Goal: Task Accomplishment & Management: Complete application form

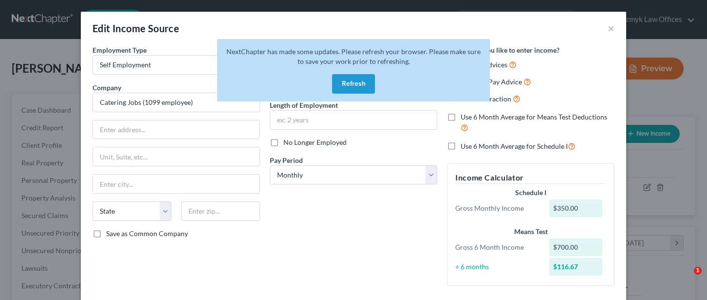
select select "1"
select select "0"
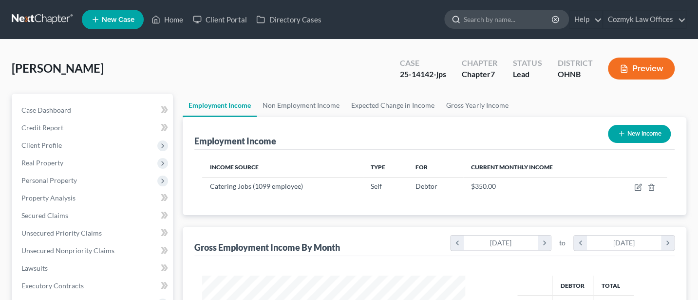
scroll to position [173, 282]
click at [490, 20] on input "search" at bounding box center [508, 19] width 89 height 18
type input "Chedid"
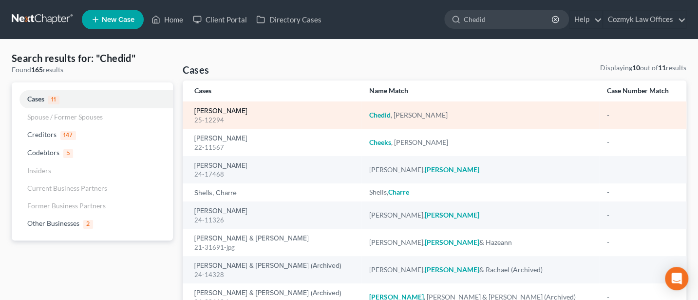
click at [228, 110] on link "[PERSON_NAME]" at bounding box center [220, 111] width 53 height 7
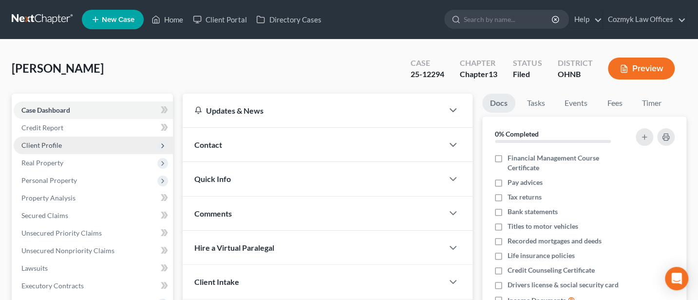
click at [56, 143] on span "Client Profile" at bounding box center [41, 145] width 40 height 8
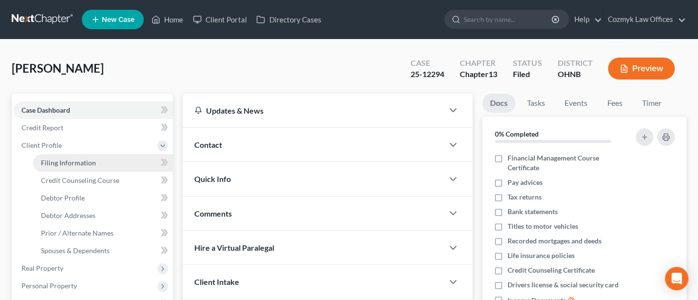
click at [72, 161] on span "Filing Information" at bounding box center [68, 162] width 55 height 8
select select "1"
select select "0"
select select "3"
select select "61"
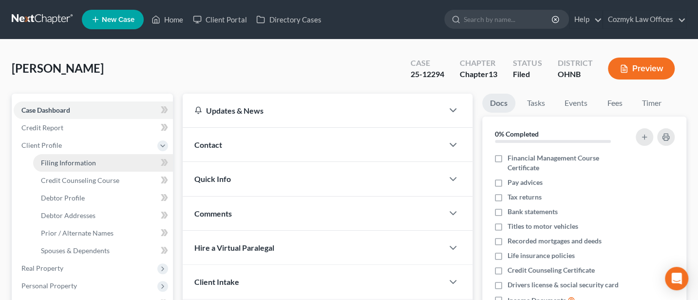
select select "36"
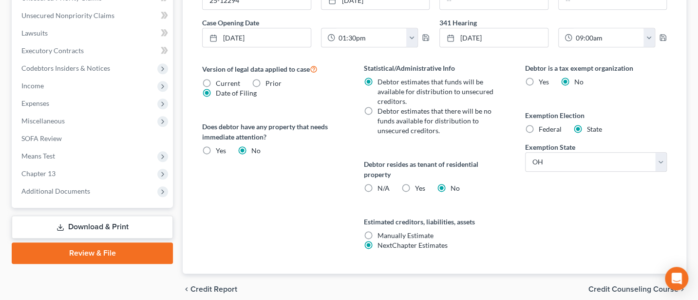
scroll to position [380, 0]
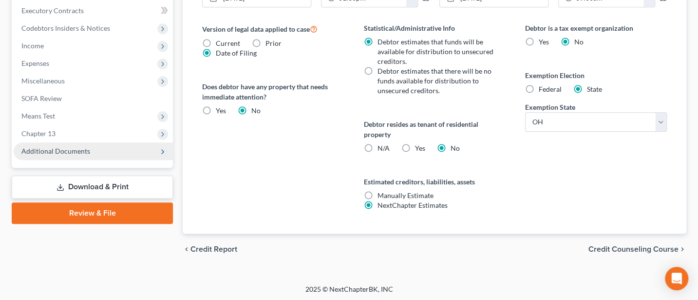
click at [53, 147] on span "Additional Documents" at bounding box center [55, 151] width 69 height 8
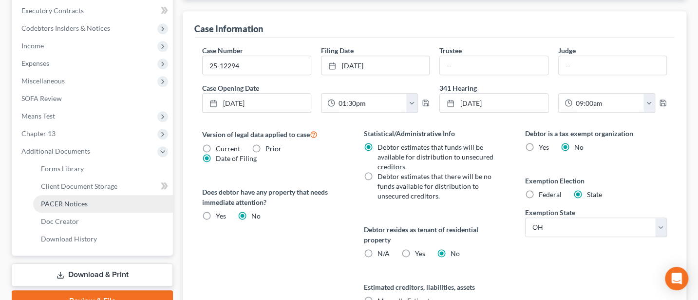
click at [73, 203] on span "PACER Notices" at bounding box center [64, 203] width 47 height 8
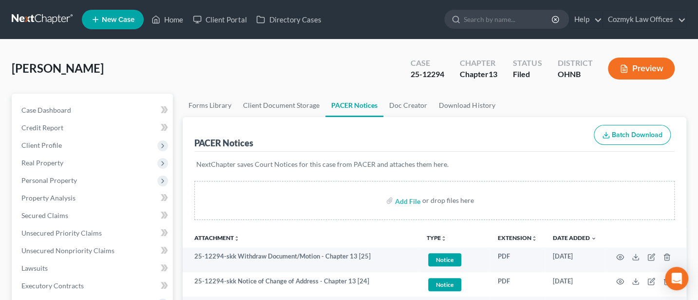
scroll to position [130, 0]
